Goal: Information Seeking & Learning: Learn about a topic

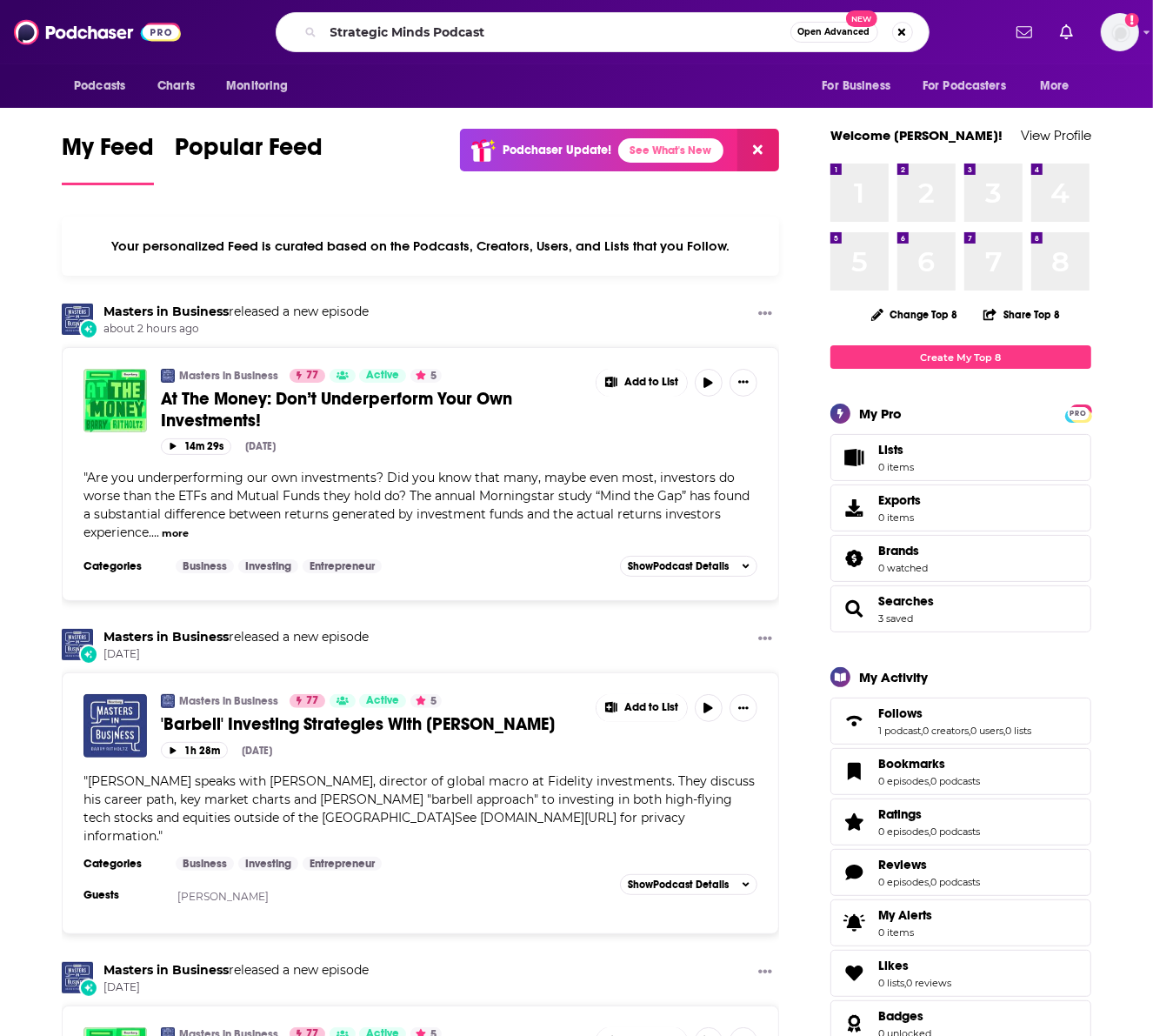
type input "Strategic Minds Podcast"
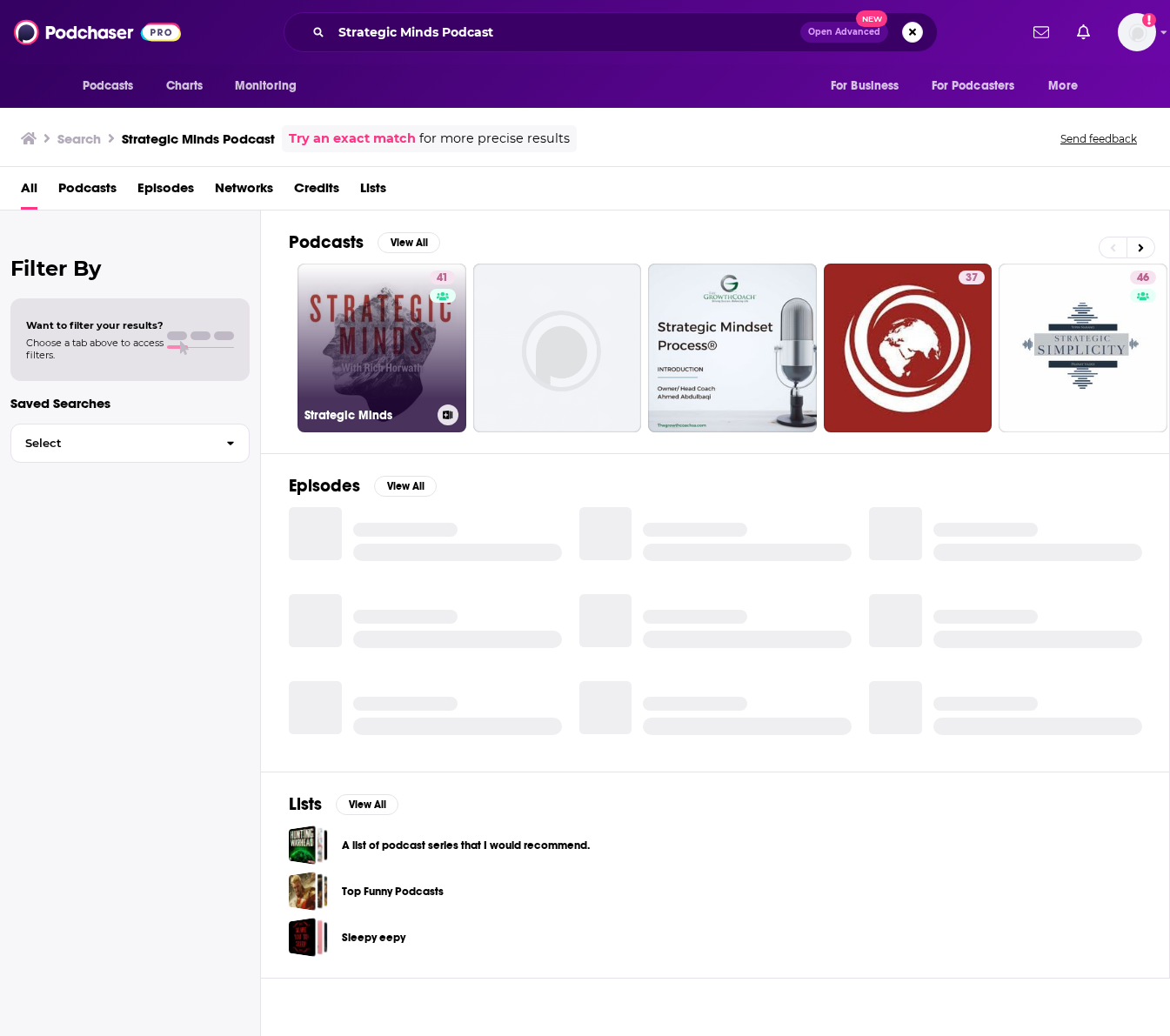
click at [379, 349] on link "41 Strategic Minds" at bounding box center [382, 348] width 169 height 169
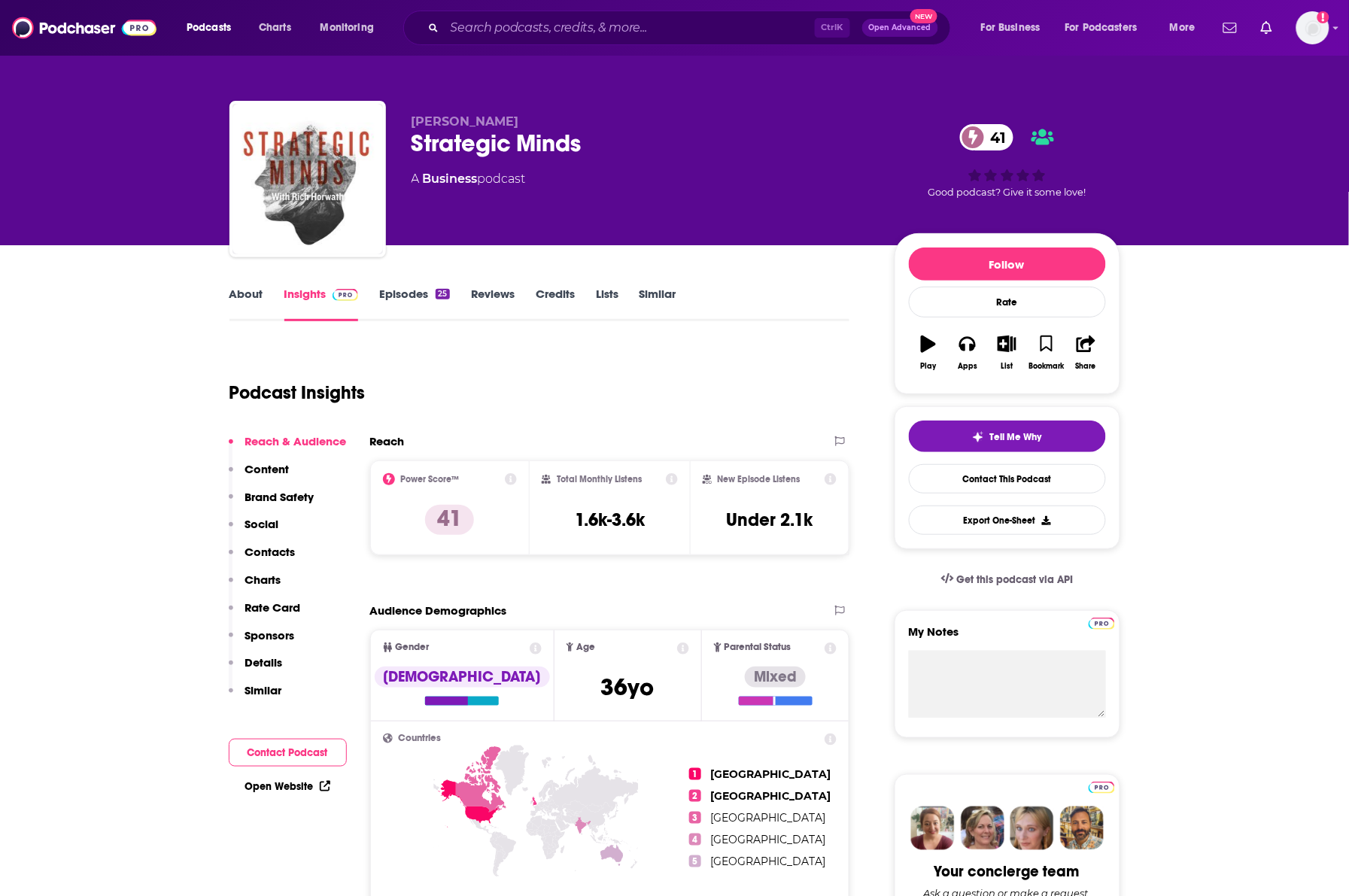
click at [399, 295] on link "Episodes 25" at bounding box center [414, 304] width 70 height 34
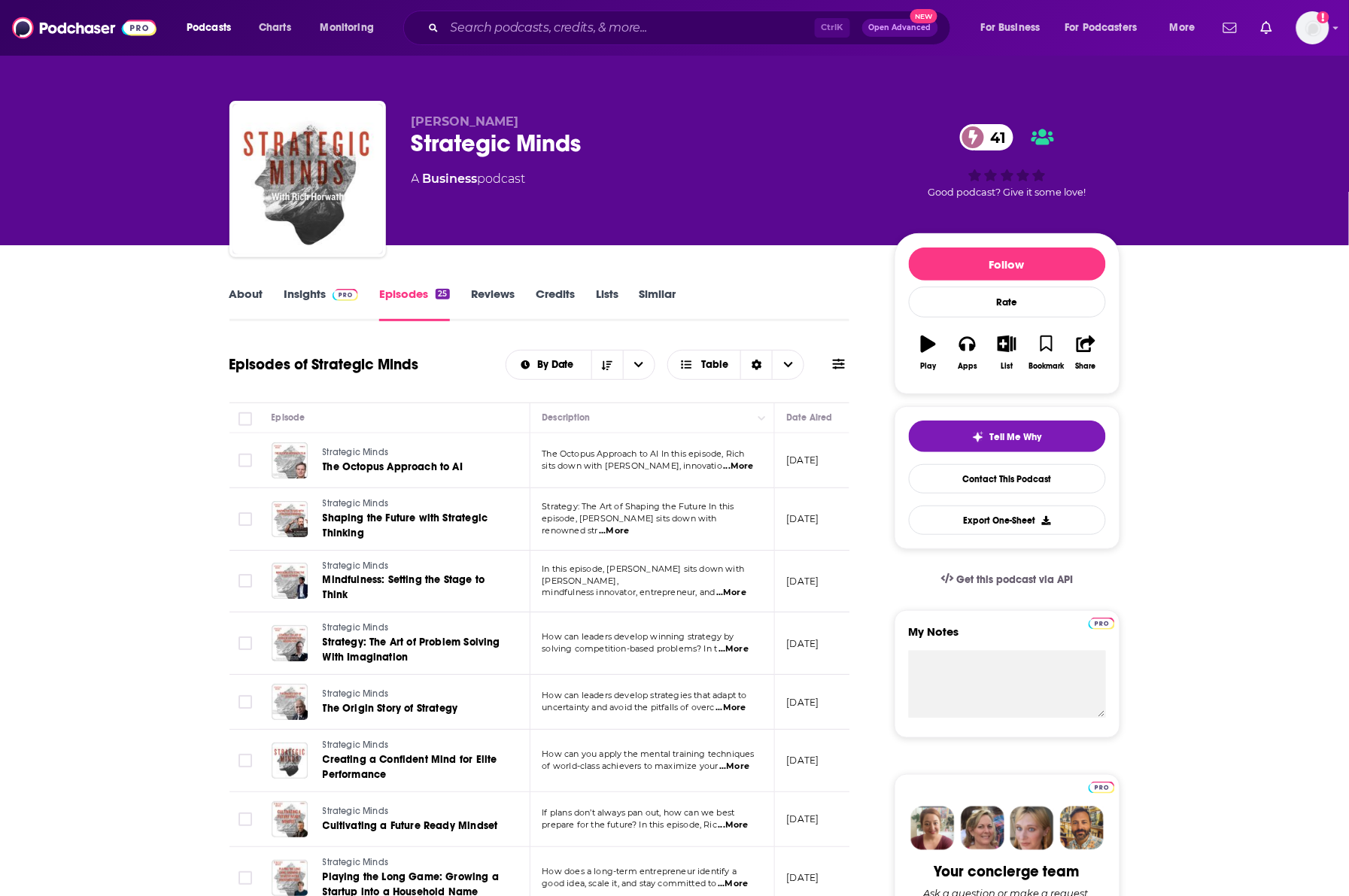
click at [734, 469] on span "...More" at bounding box center [739, 466] width 30 height 12
click at [831, 355] on div "By Date Table" at bounding box center [678, 365] width 344 height 30
click at [629, 528] on span "...More" at bounding box center [614, 531] width 30 height 12
click at [826, 314] on div "About Insights Episodes 25 Reviews Credits Lists Similar" at bounding box center [539, 303] width 621 height 37
click at [743, 586] on span "...More" at bounding box center [732, 592] width 30 height 12
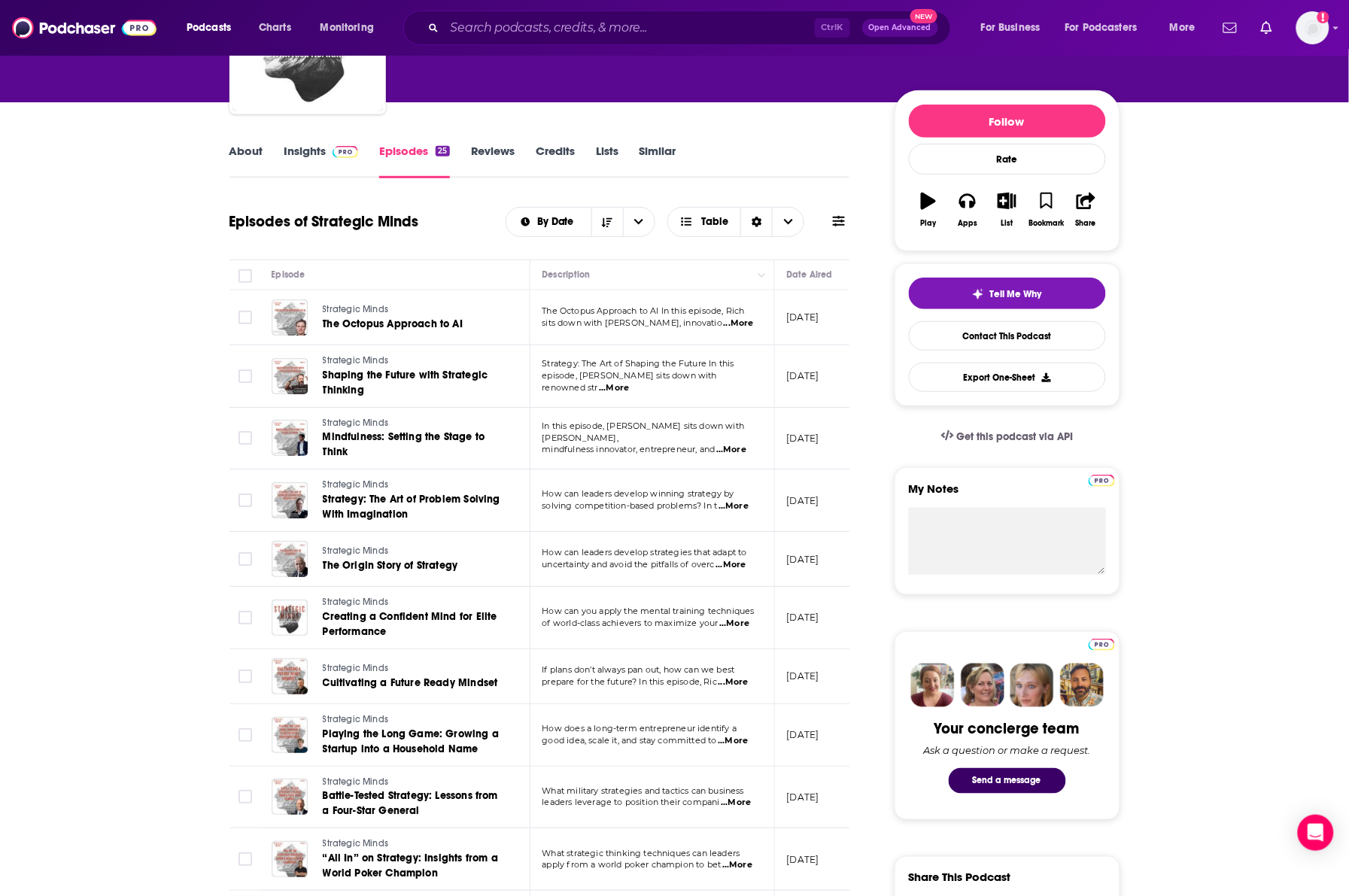
scroll to position [282, 0]
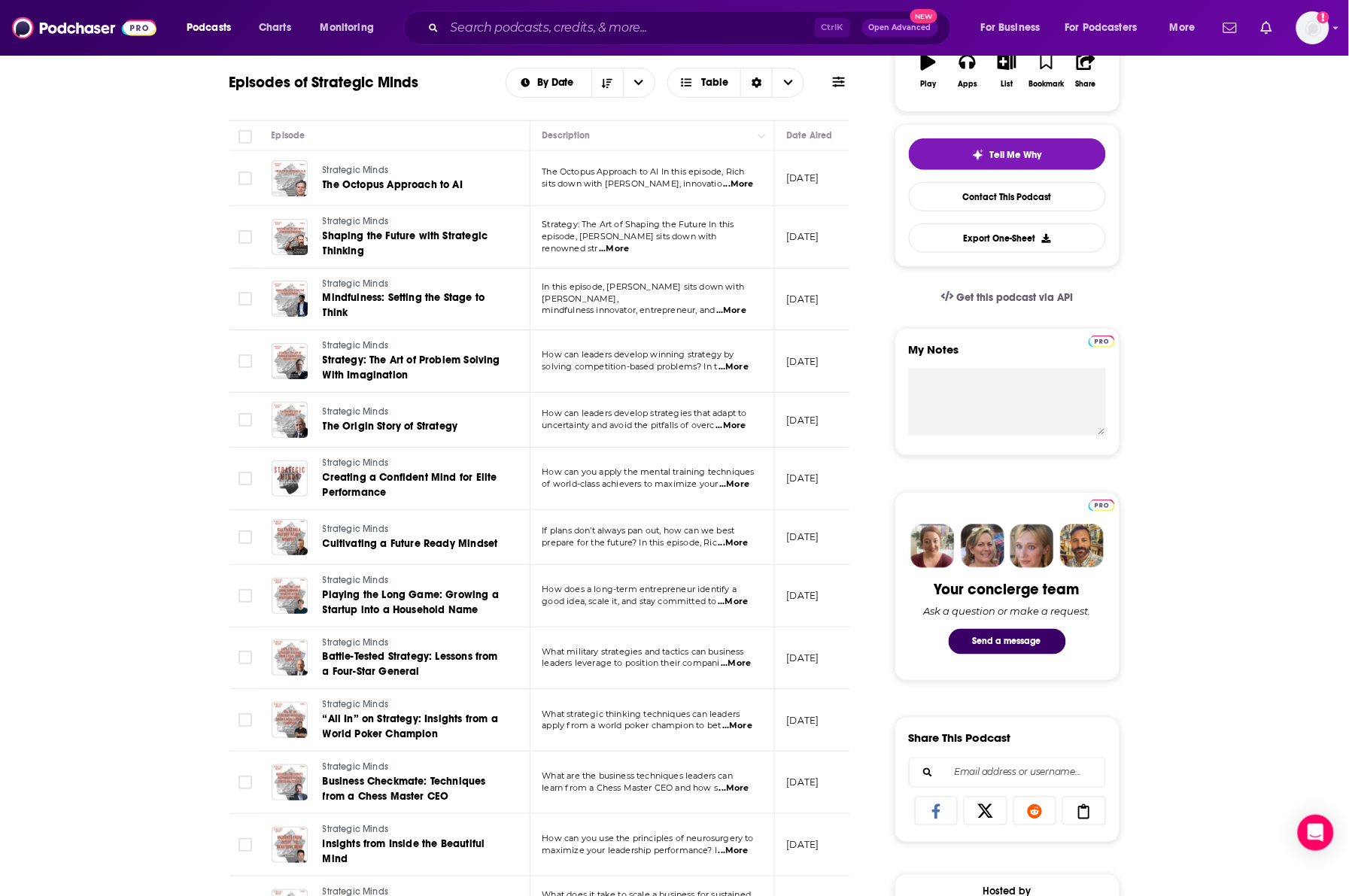
click at [736, 366] on span "...More" at bounding box center [733, 367] width 30 height 12
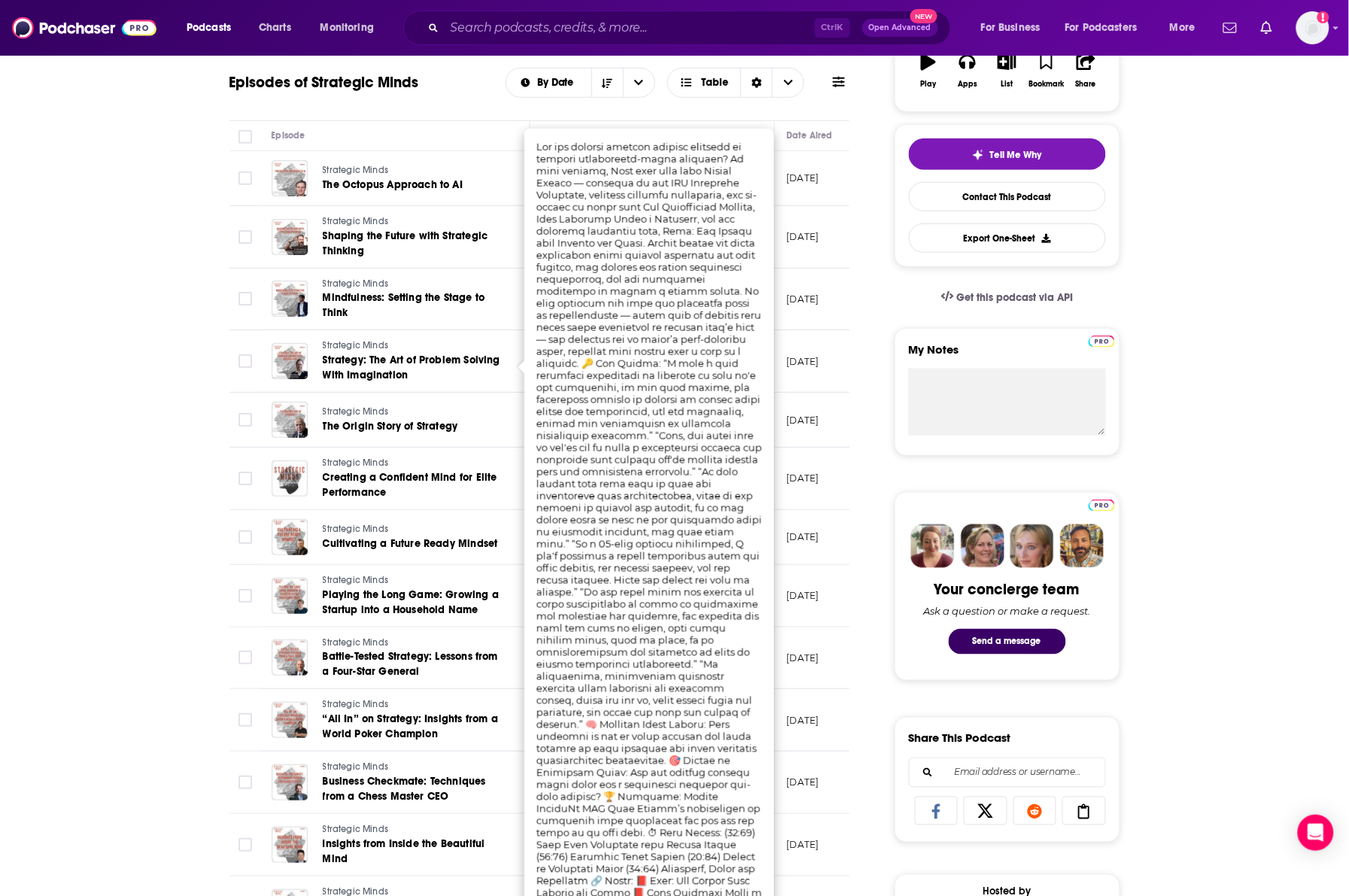
click at [821, 99] on div "Episodes of Strategic Minds By Date Table" at bounding box center [539, 82] width 621 height 39
